Goal: Check status: Check status

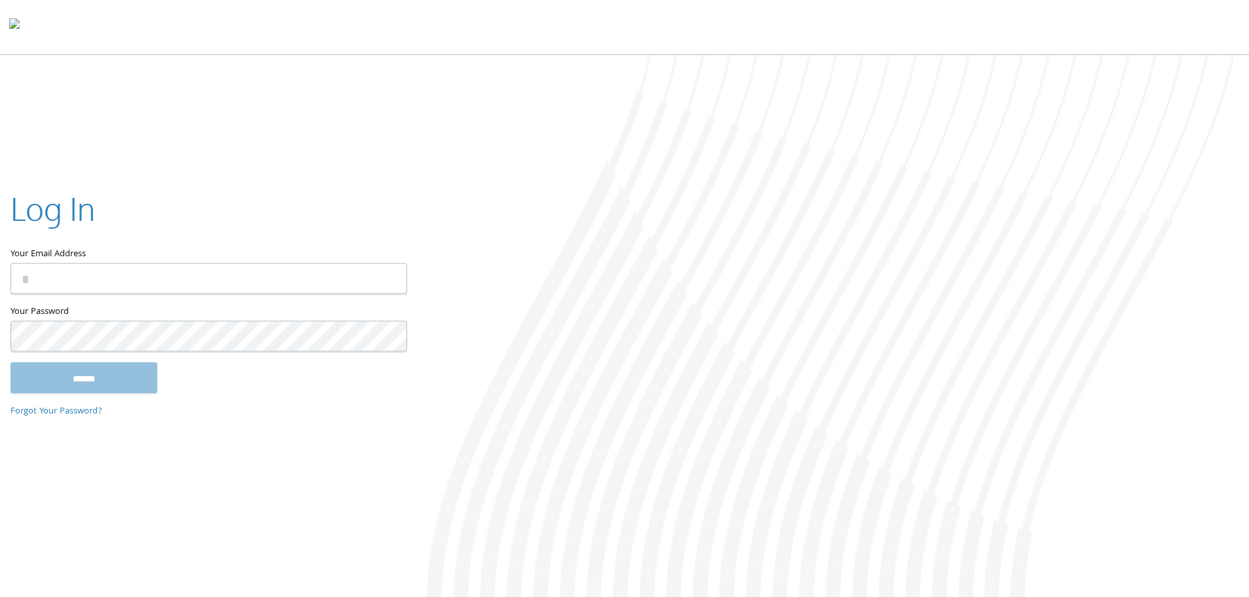
type input "**********"
click at [45, 370] on input "******" at bounding box center [83, 377] width 147 height 31
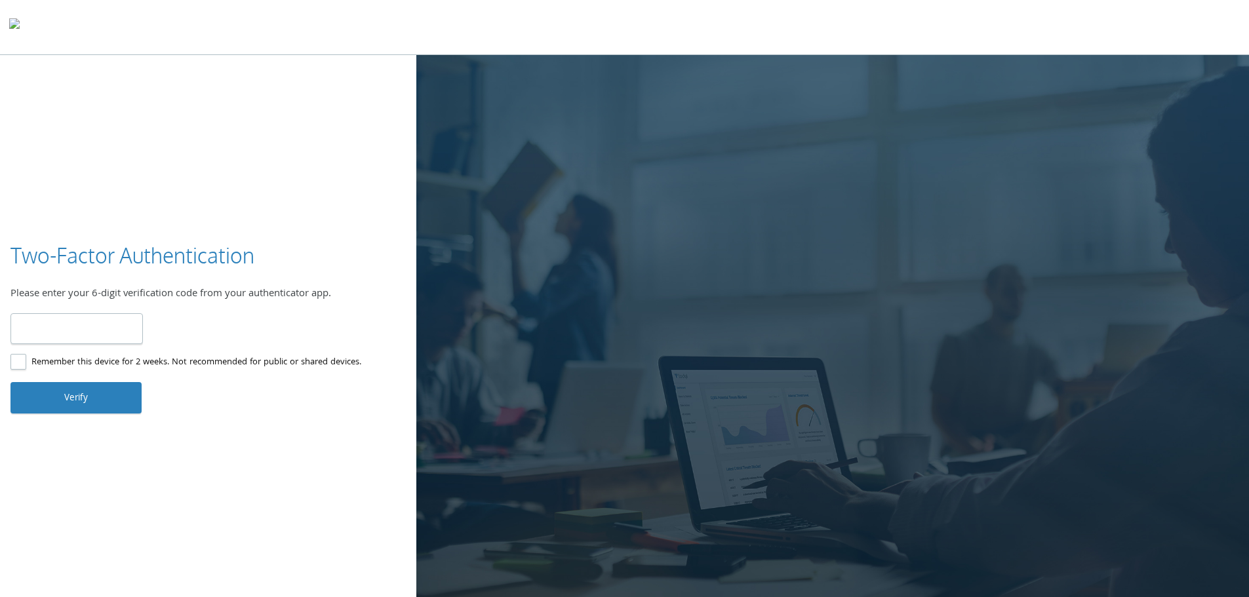
click at [96, 328] on input "number" at bounding box center [76, 328] width 132 height 31
type input "******"
